Goal: Find specific page/section: Find specific page/section

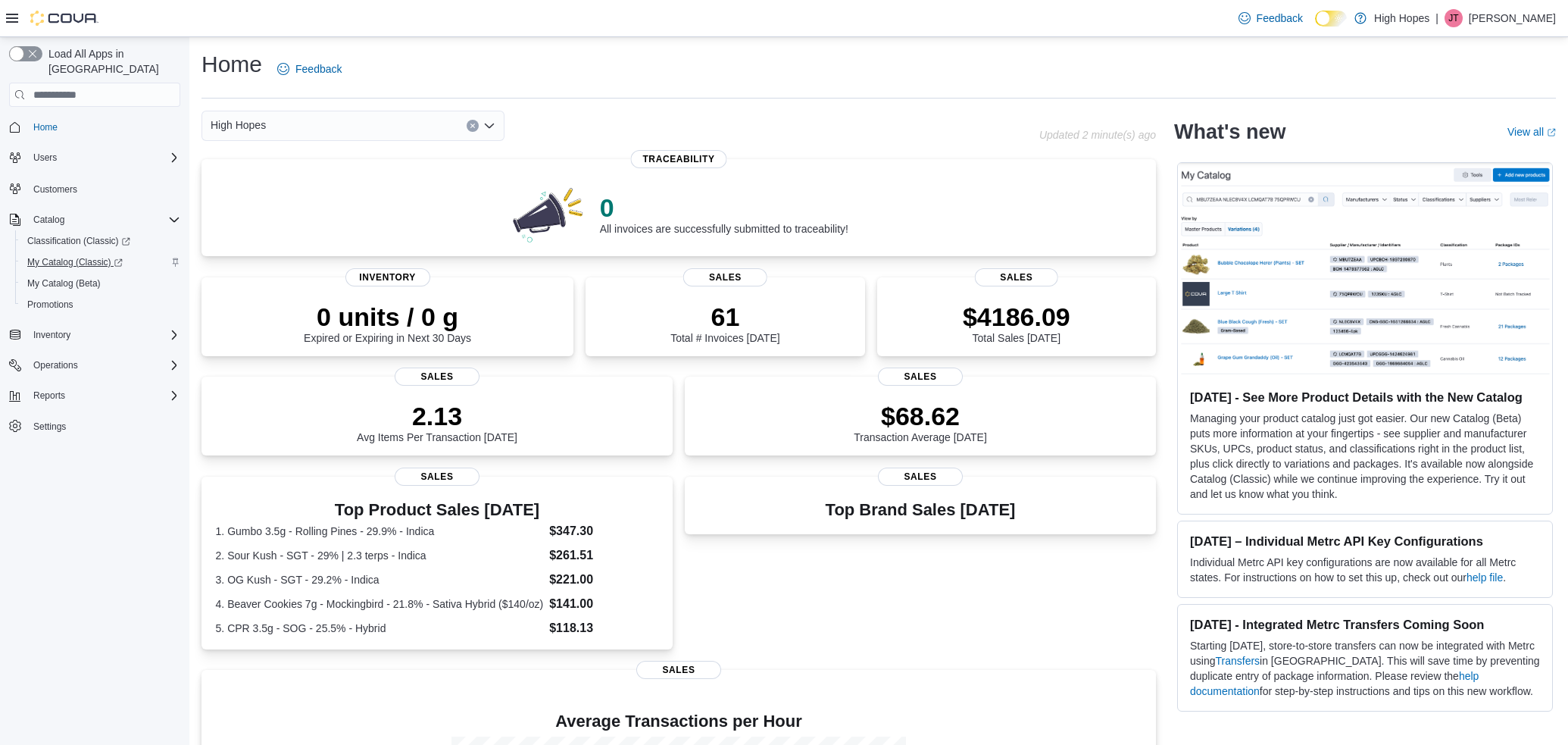
scroll to position [2, 1]
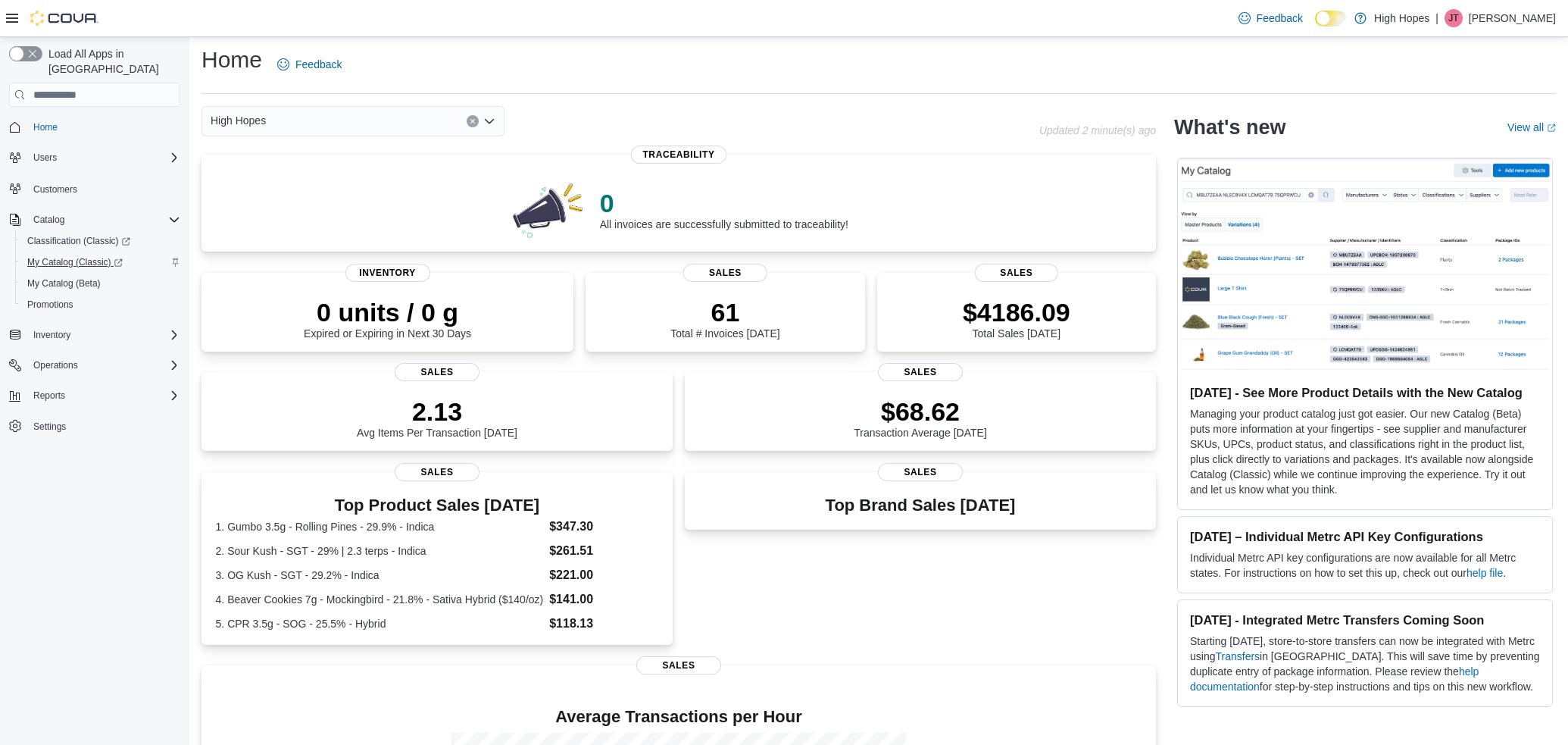
click at [62, 256] on span "My Catalog (Classic)" at bounding box center [75, 262] width 95 height 12
